Goal: Task Accomplishment & Management: Manage account settings

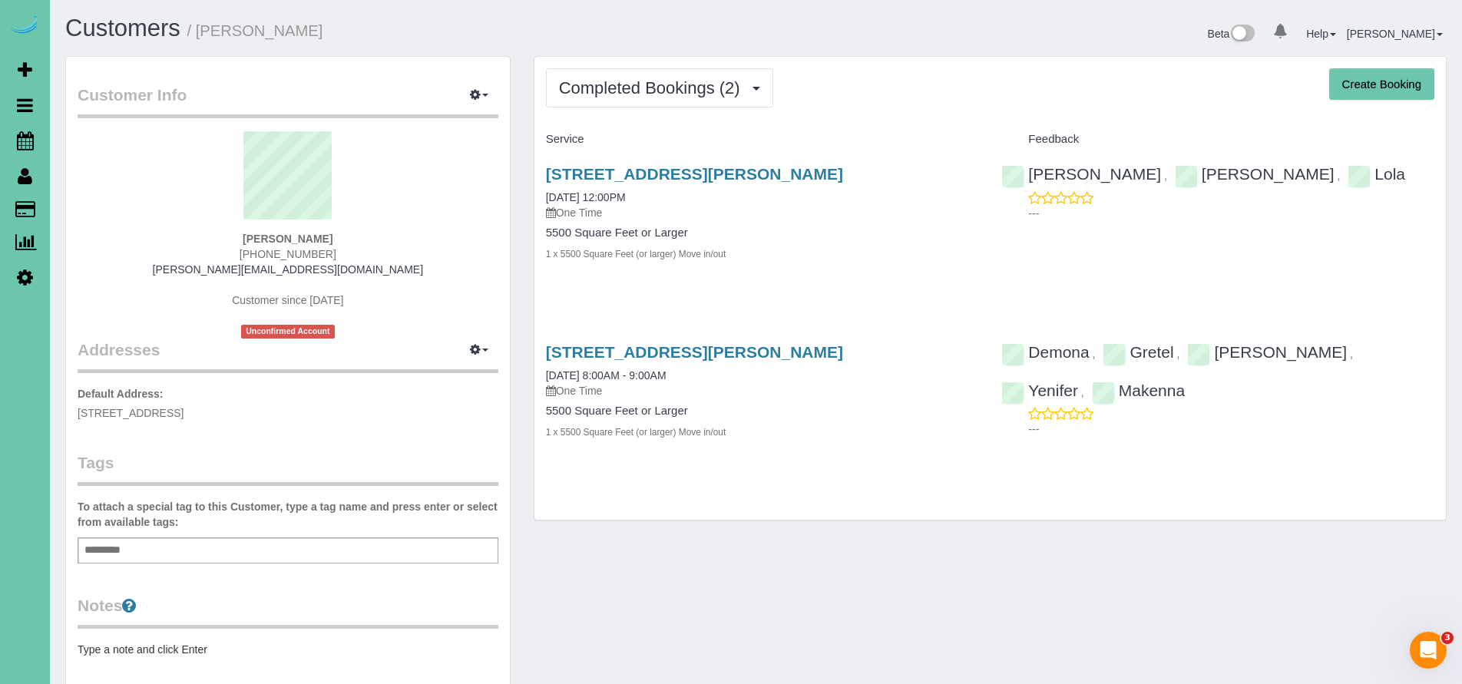
scroll to position [17, 0]
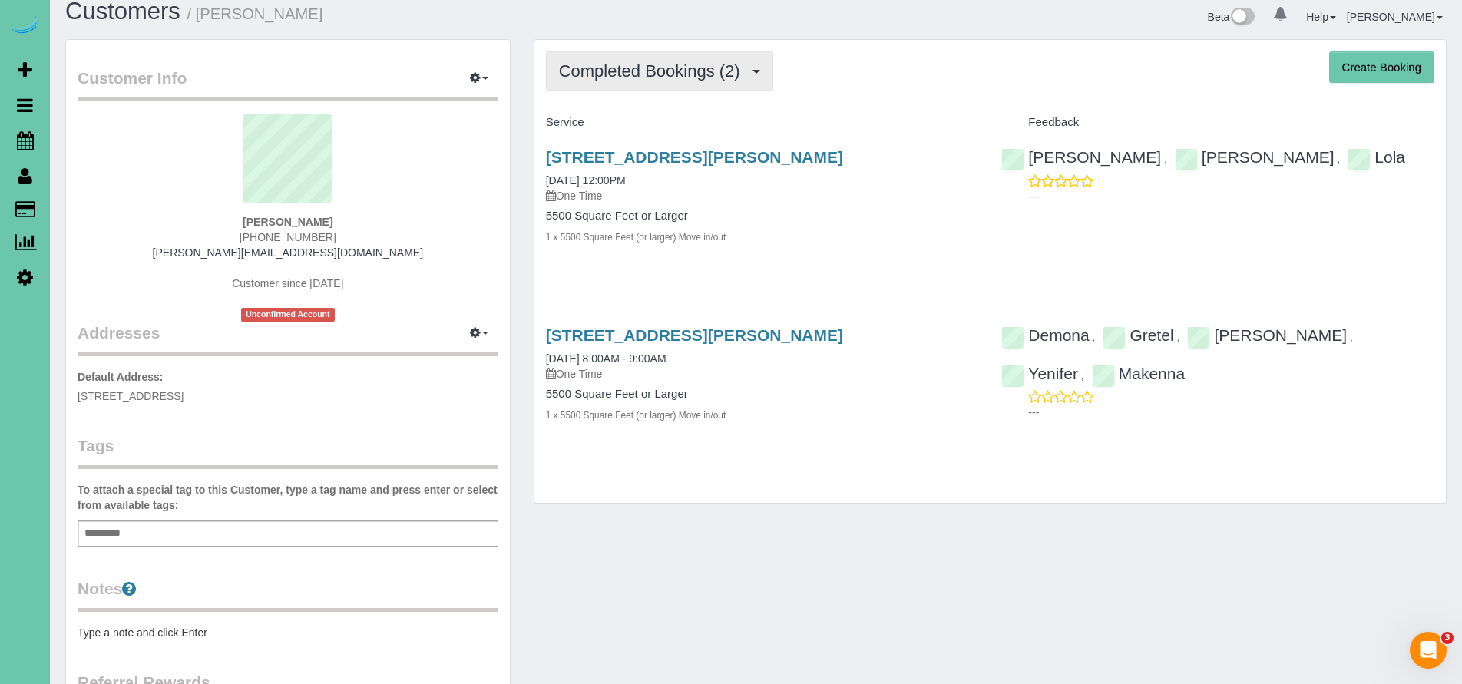
click at [631, 81] on button "Completed Bookings (2)" at bounding box center [659, 70] width 227 height 39
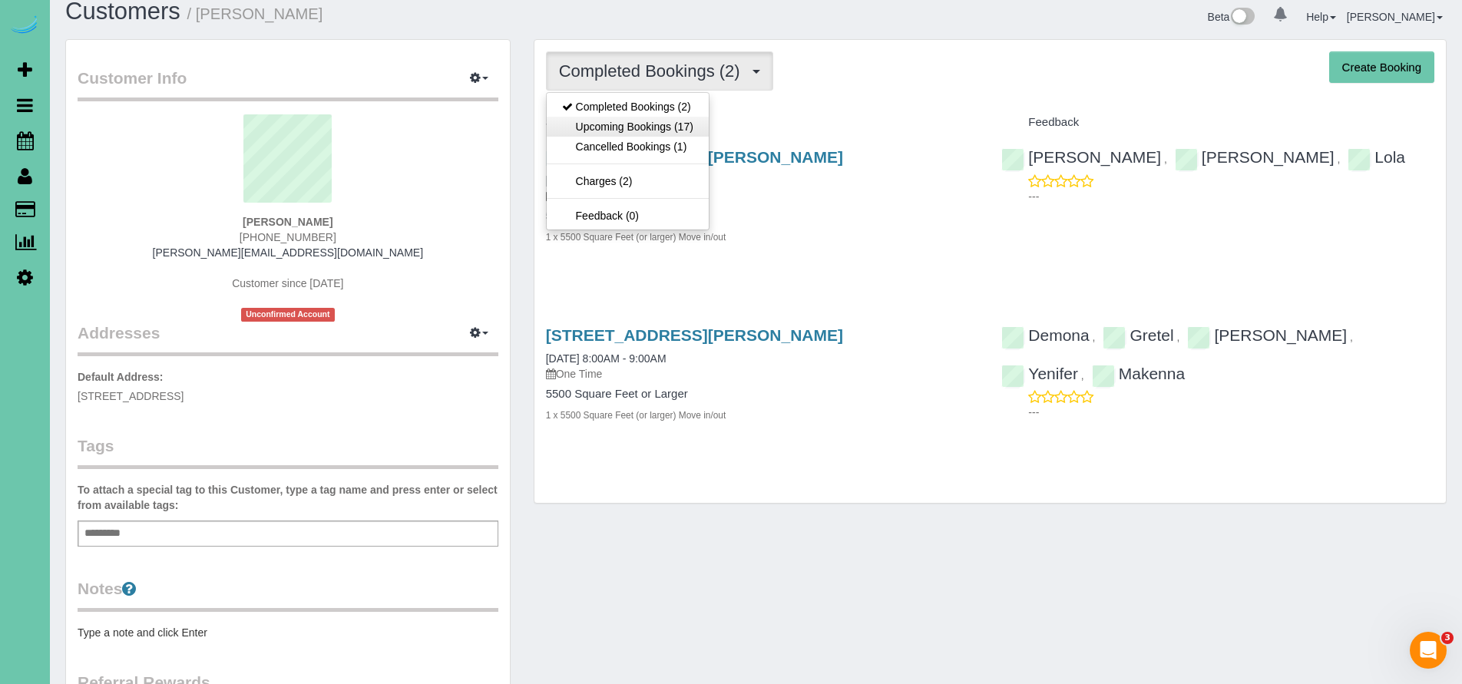
click at [636, 129] on link "Upcoming Bookings (17)" at bounding box center [628, 127] width 162 height 20
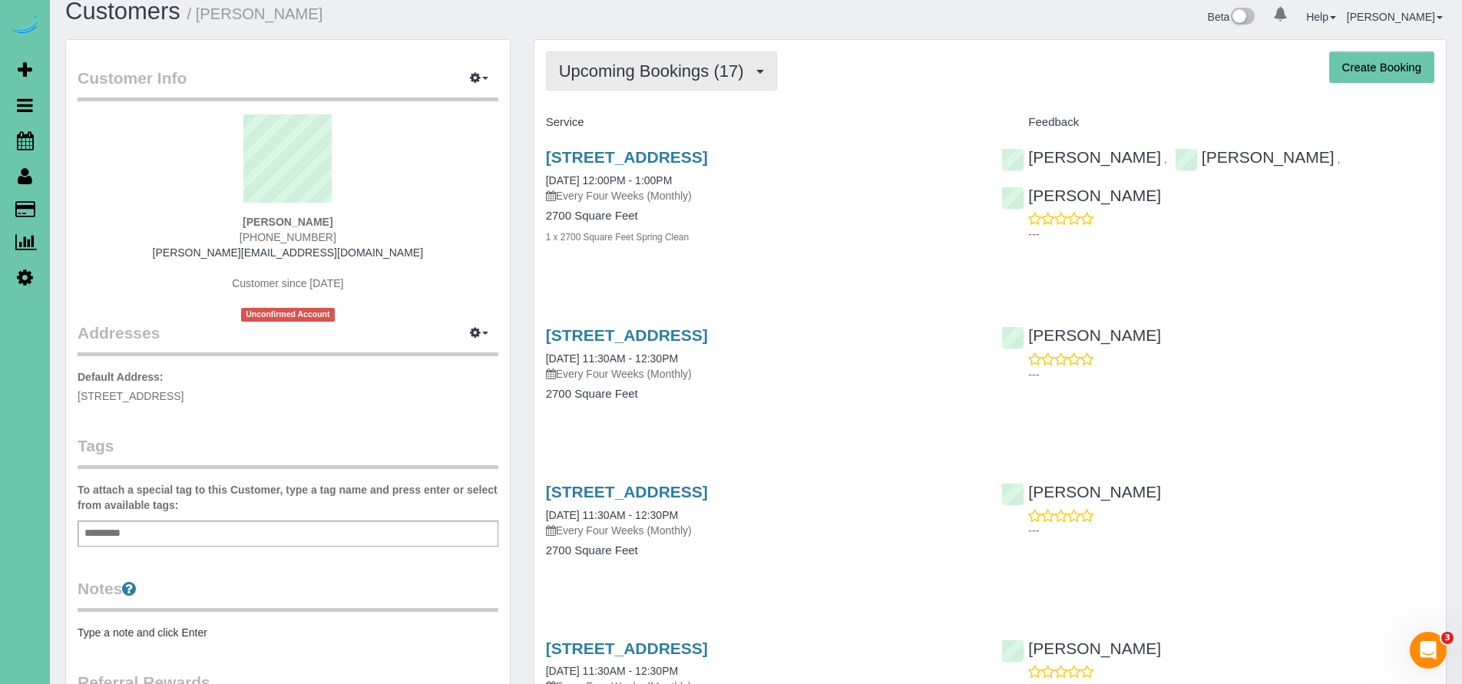
click at [640, 84] on button "Upcoming Bookings (17)" at bounding box center [661, 70] width 231 height 39
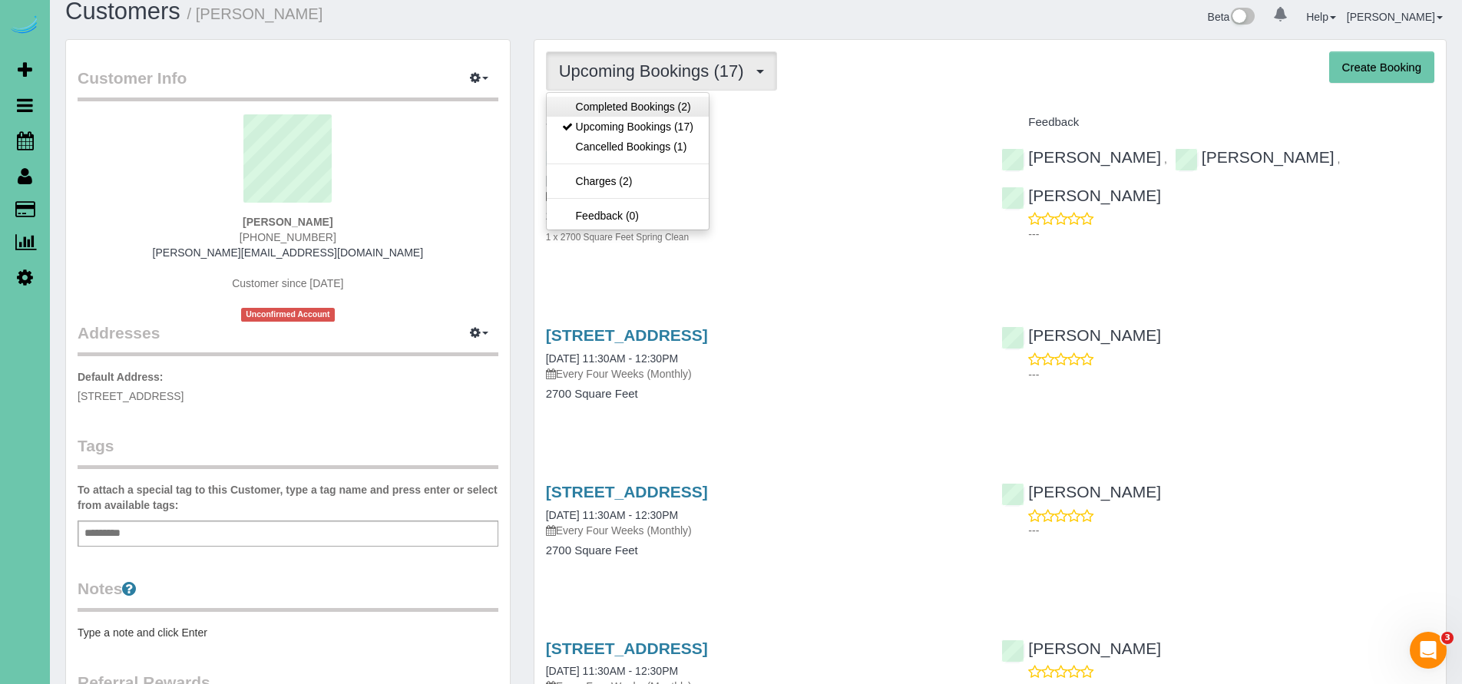
click at [640, 112] on link "Completed Bookings (2)" at bounding box center [628, 107] width 162 height 20
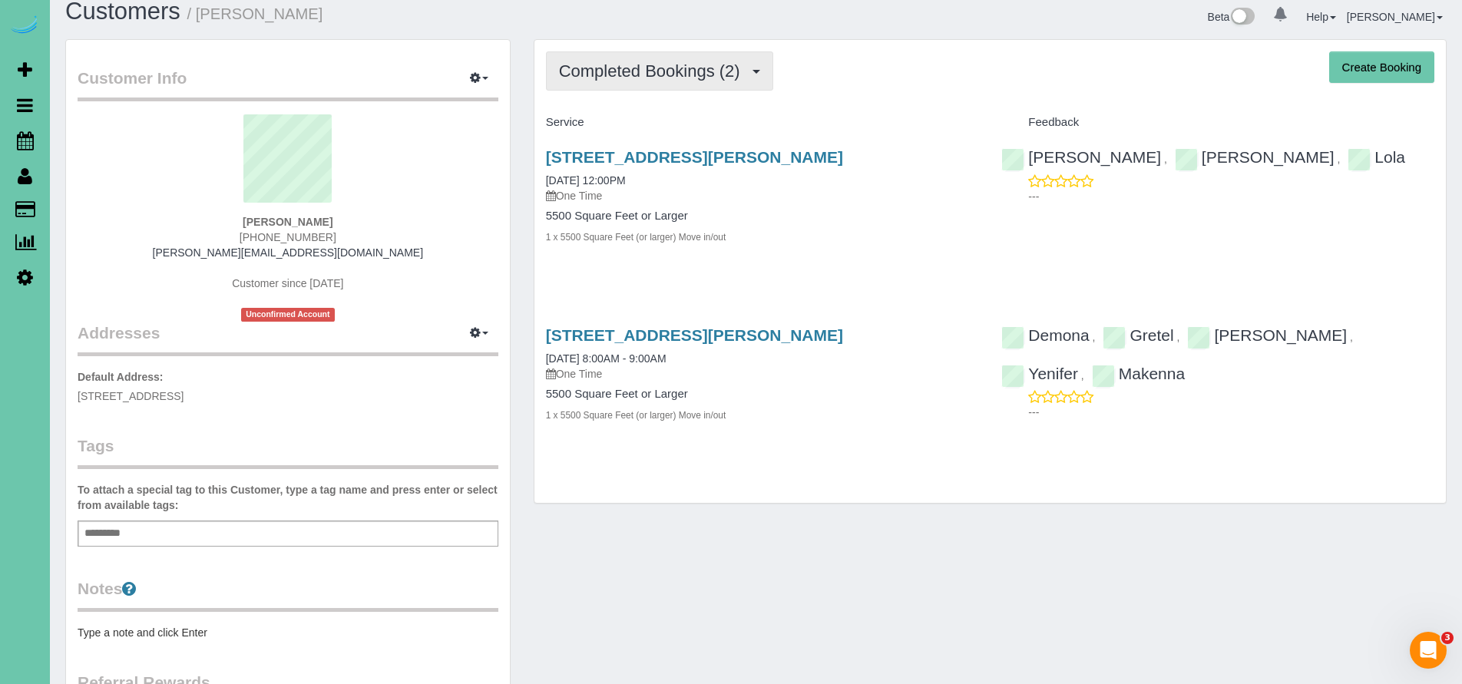
click at [620, 74] on span "Completed Bookings (2)" at bounding box center [653, 70] width 189 height 19
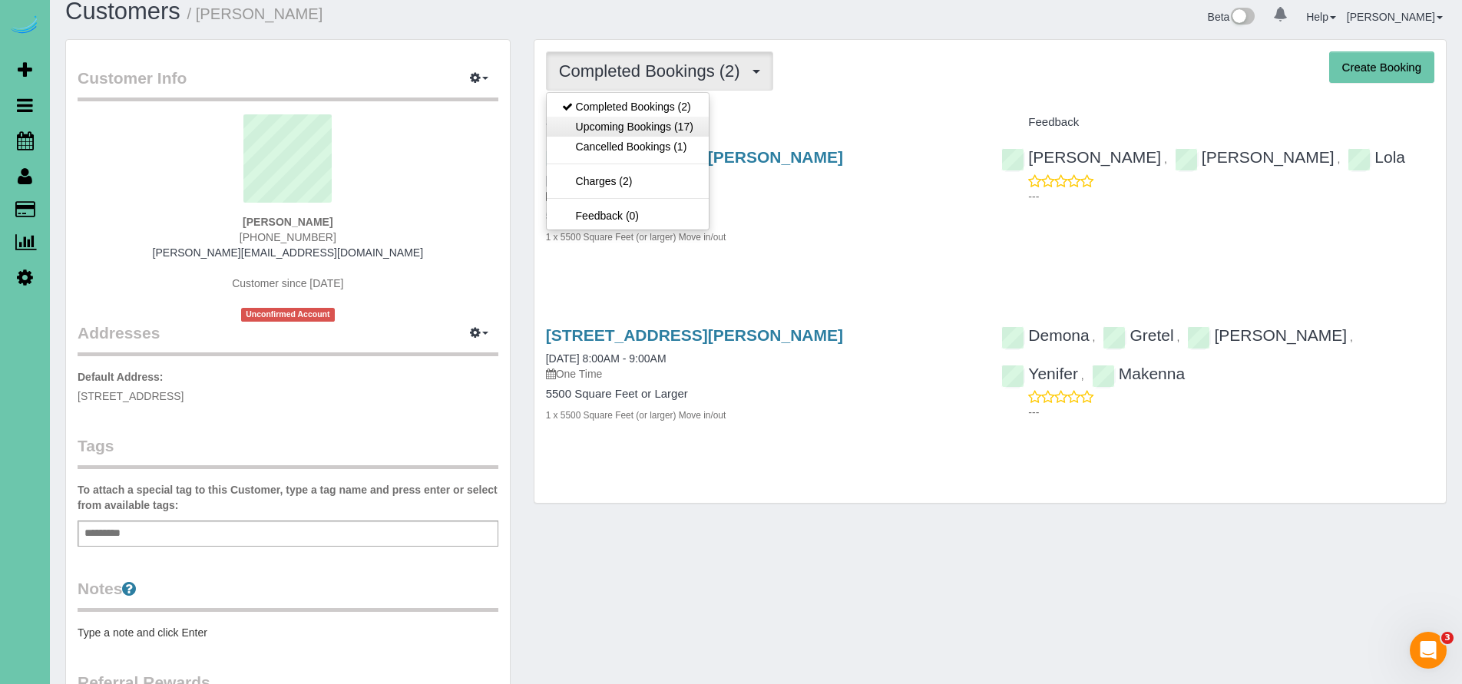
click at [624, 122] on link "Upcoming Bookings (17)" at bounding box center [628, 127] width 162 height 20
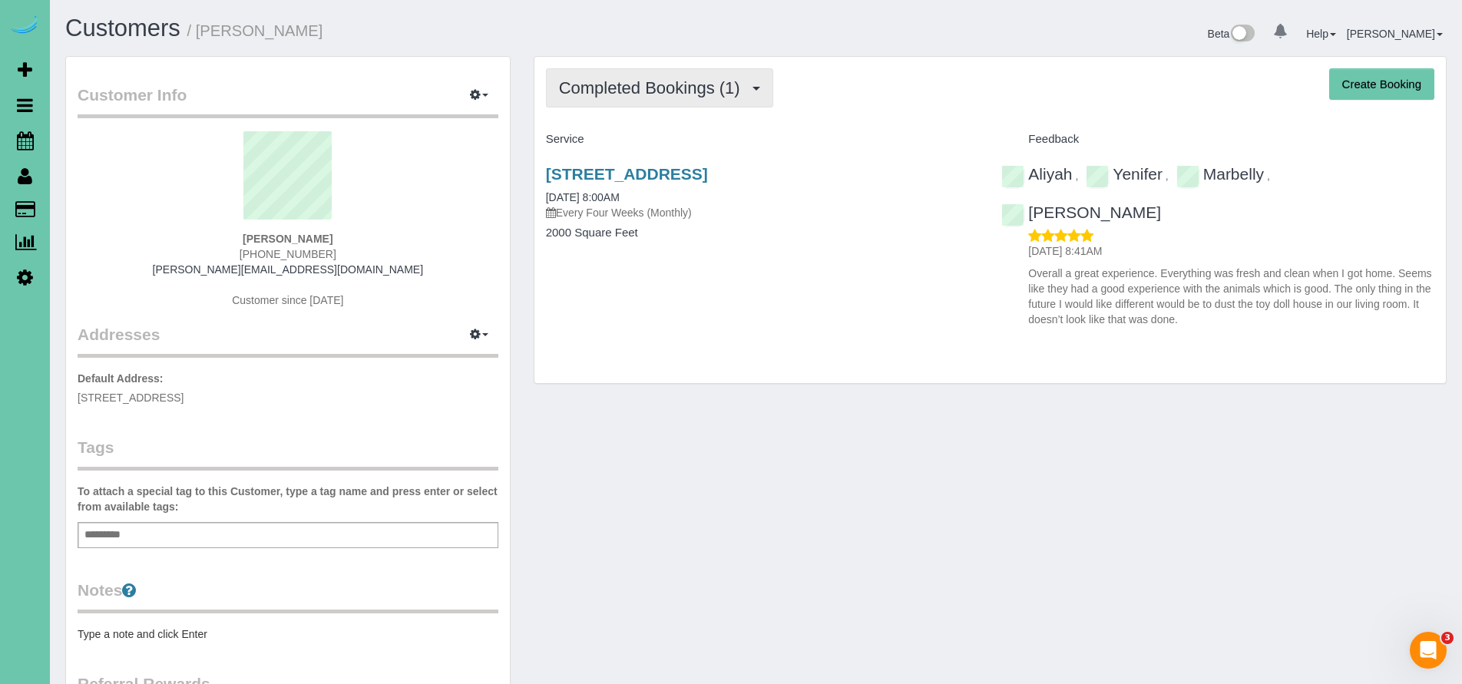
click at [635, 92] on span "Completed Bookings (1)" at bounding box center [653, 87] width 189 height 19
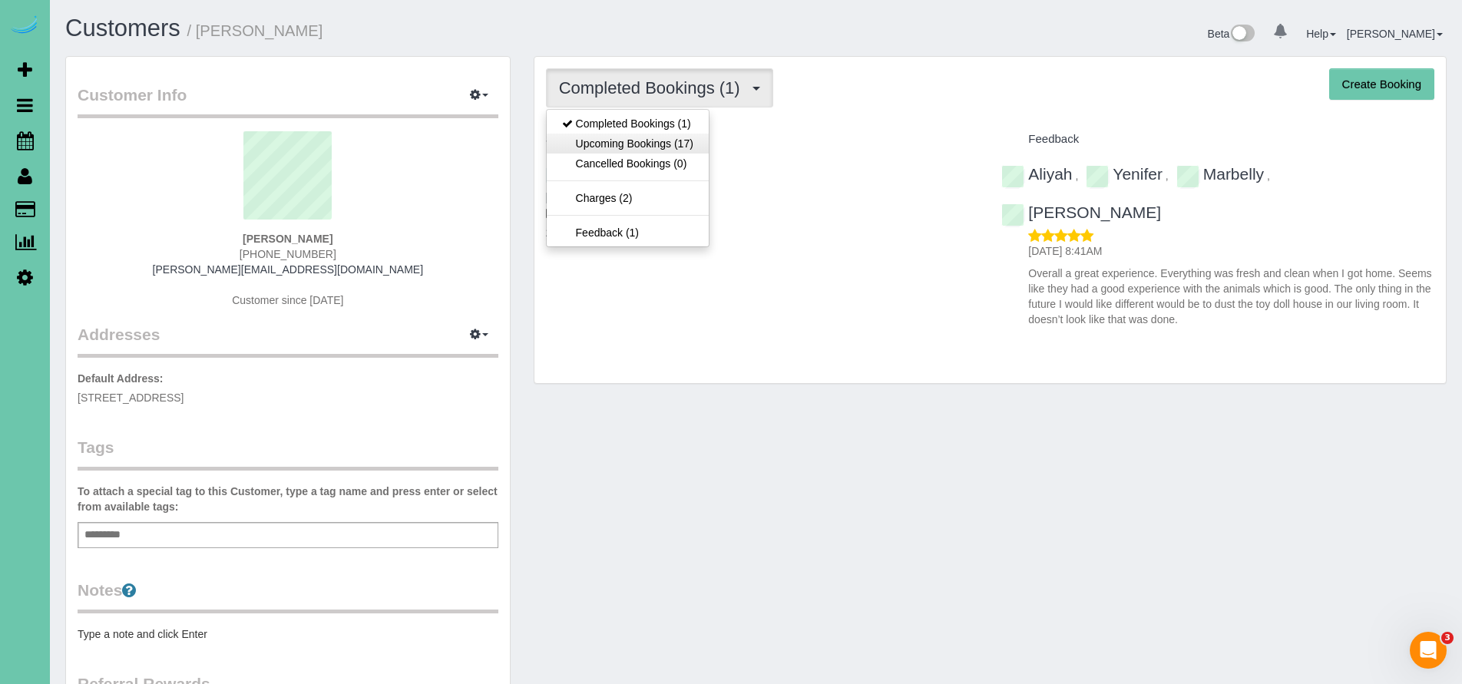
click at [630, 136] on link "Upcoming Bookings (17)" at bounding box center [628, 144] width 162 height 20
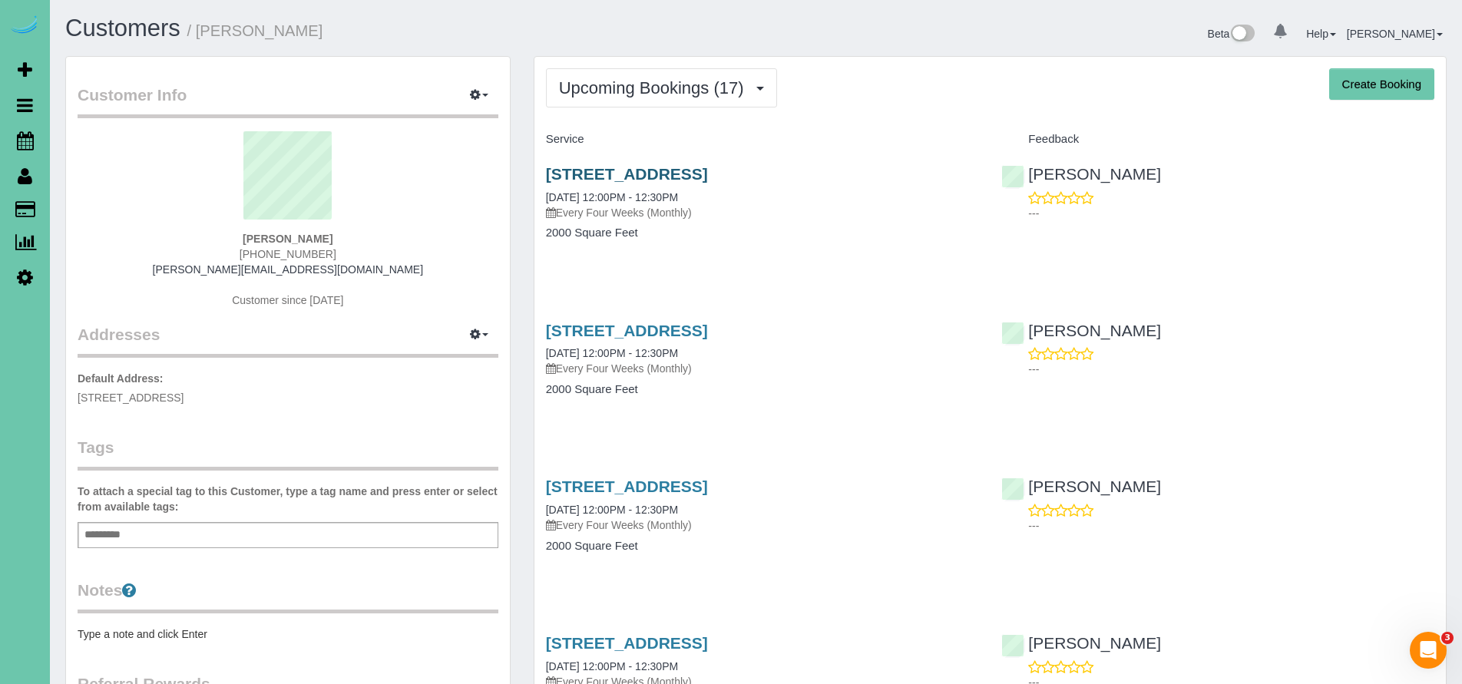
click at [650, 167] on link "1708 N 50th Street, Omaha, NE 68104" at bounding box center [627, 174] width 162 height 18
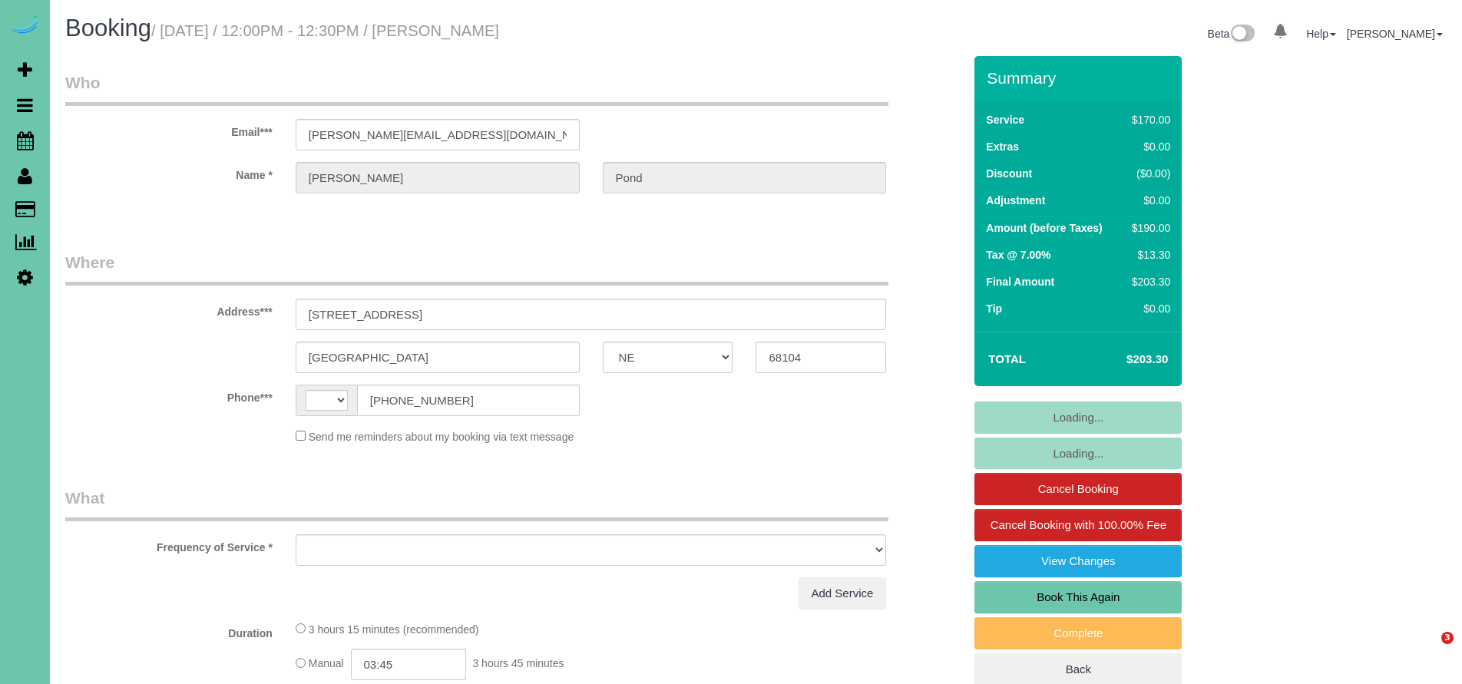
select select "NE"
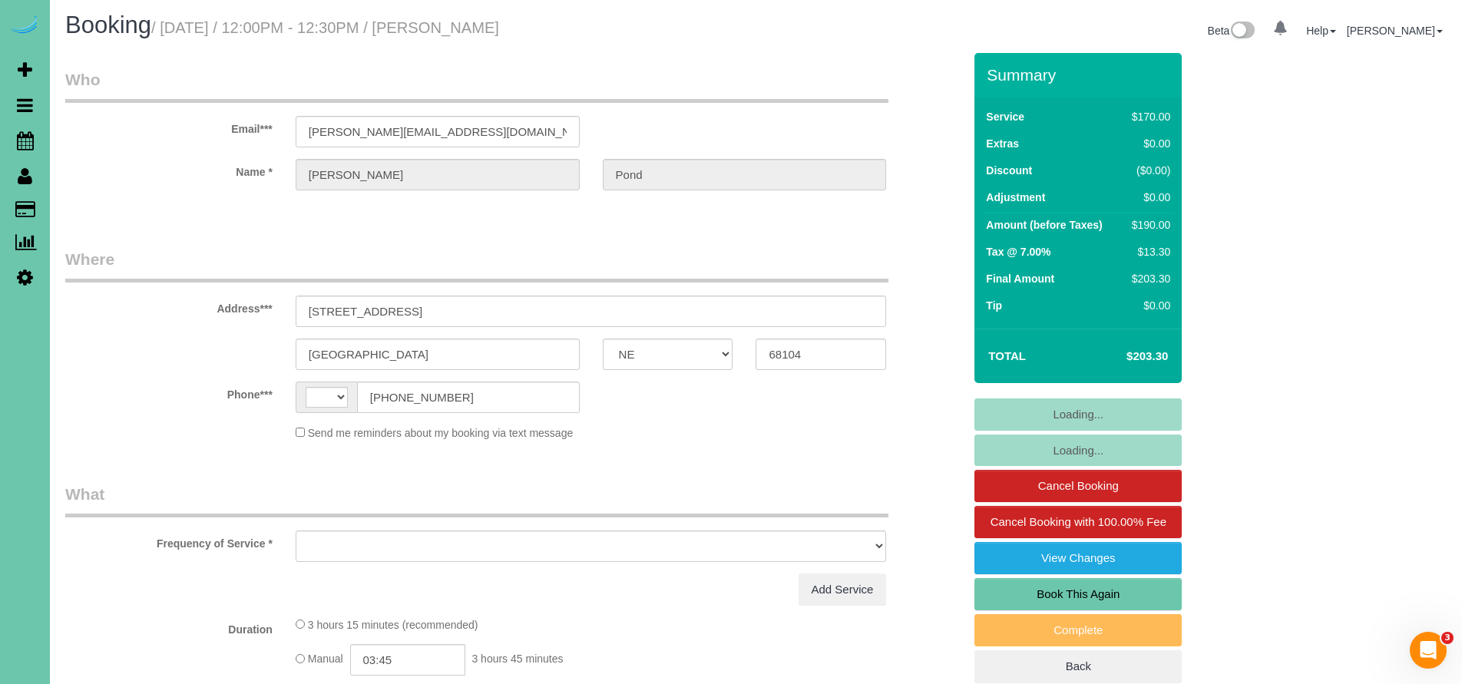
select select "string:US"
select select "object:621"
select select "string:fspay-93cb642f-0568-4cff-ba98-511afedd706e"
select select "number:37"
select select "number:42"
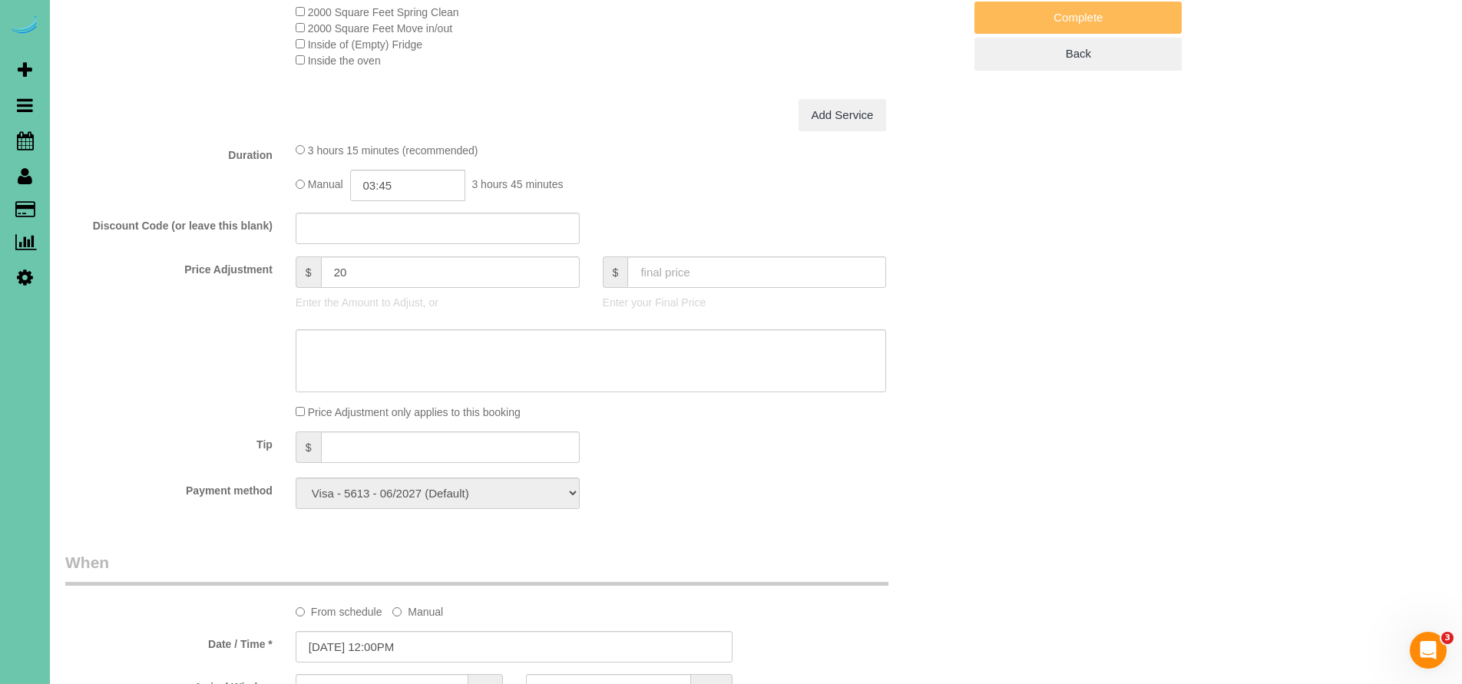
select select "object:722"
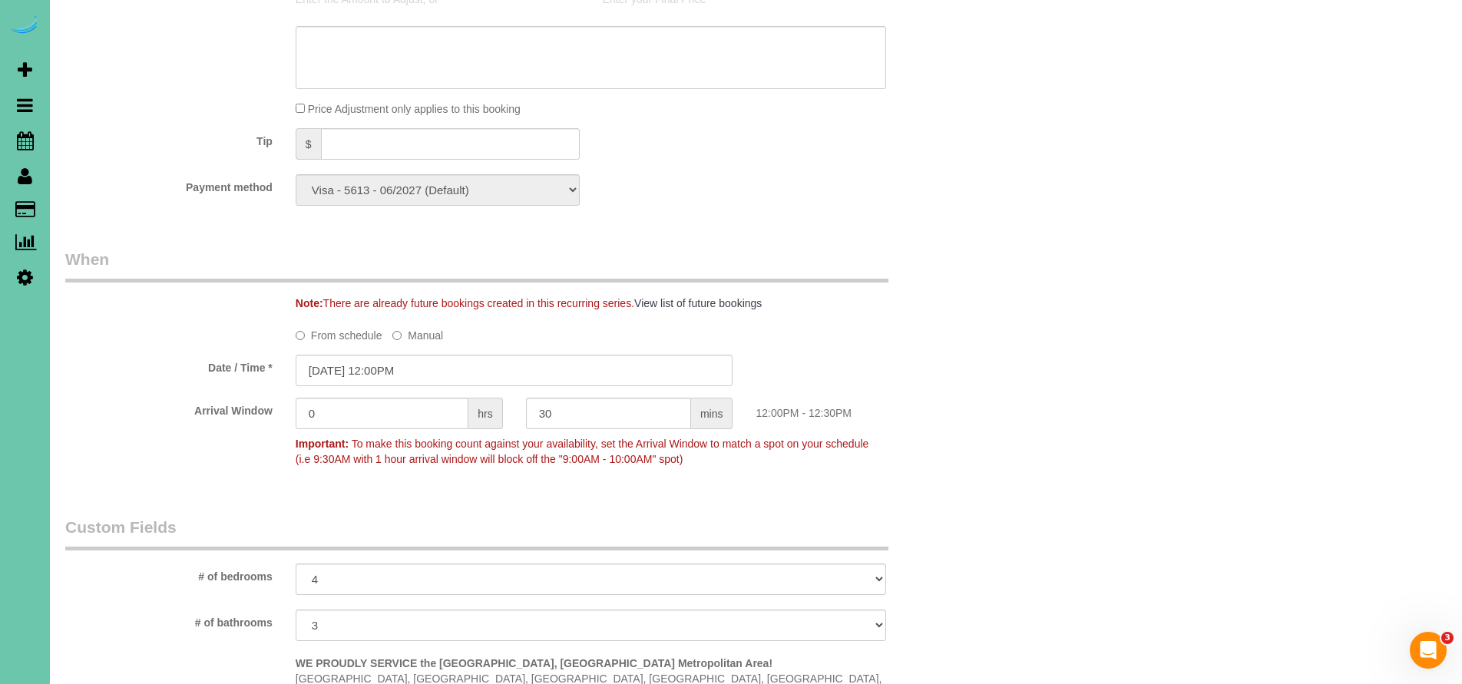
scroll to position [590, 0]
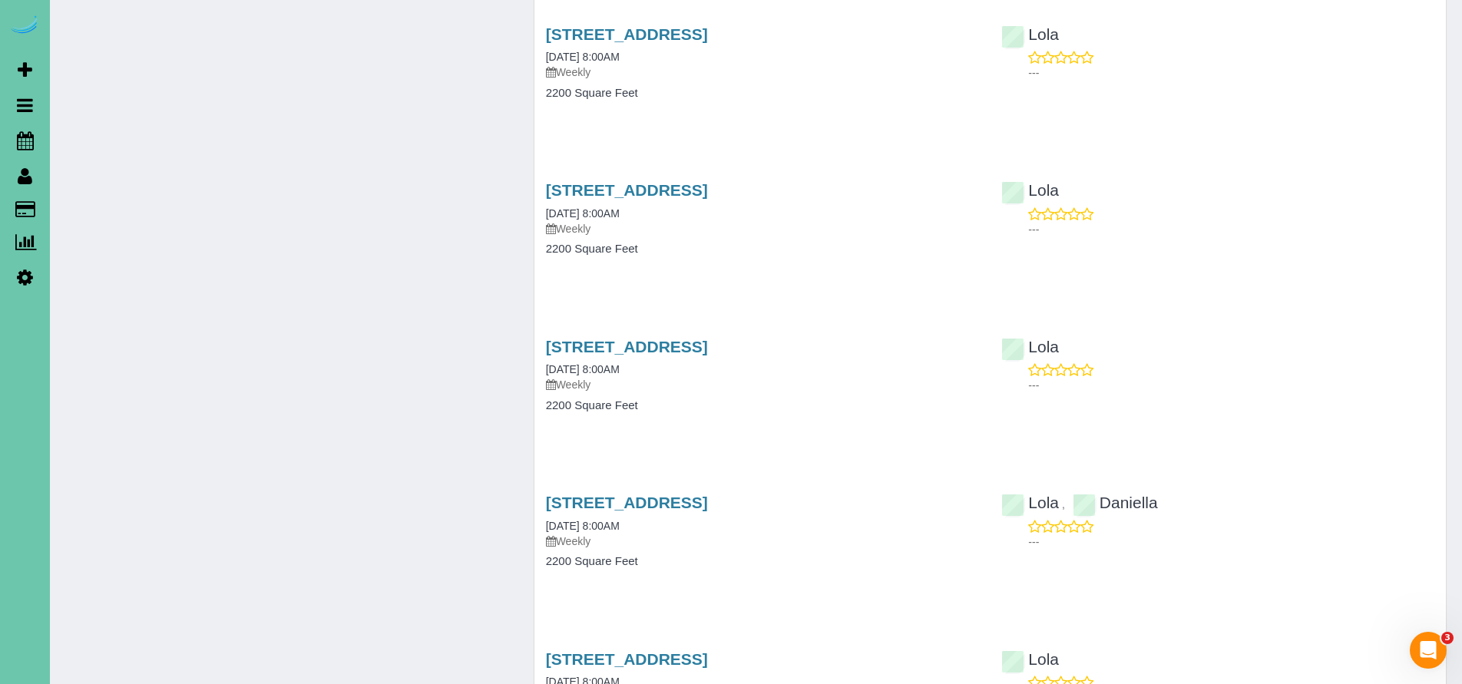
scroll to position [9026, 0]
